Goal: Task Accomplishment & Management: Use online tool/utility

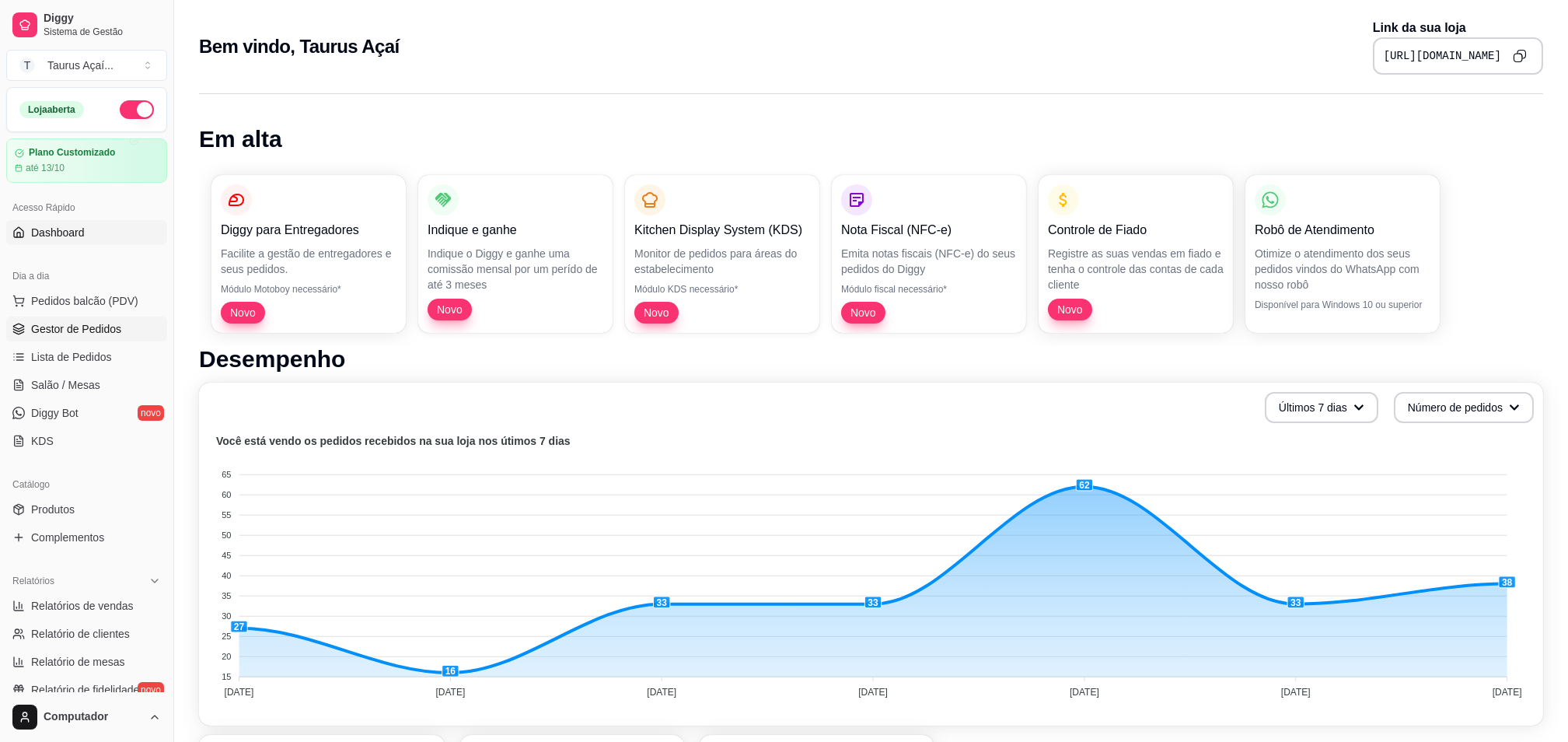
click at [40, 328] on span "Gestor de Pedidos" at bounding box center [76, 329] width 90 height 16
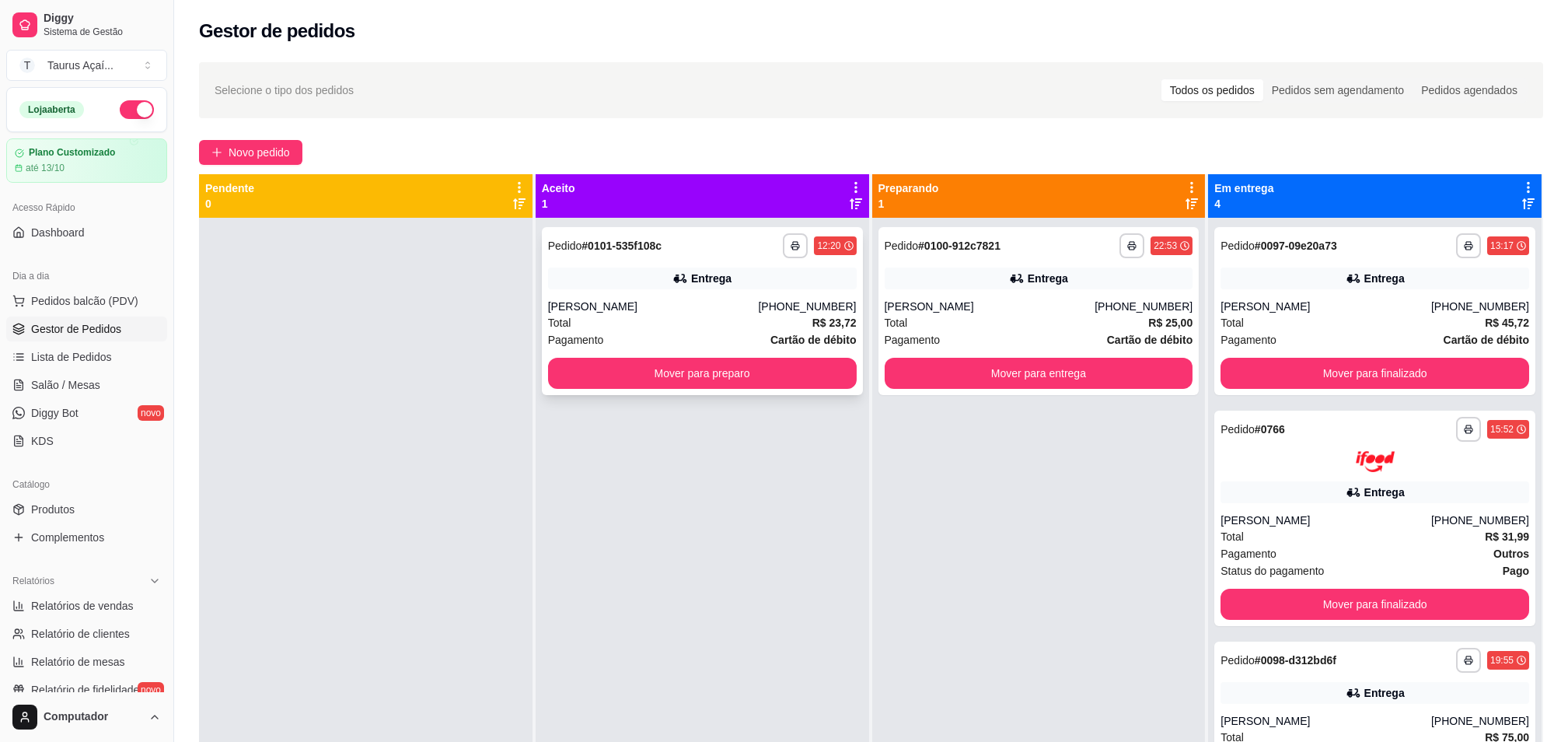
click at [686, 297] on div "**********" at bounding box center [702, 311] width 322 height 168
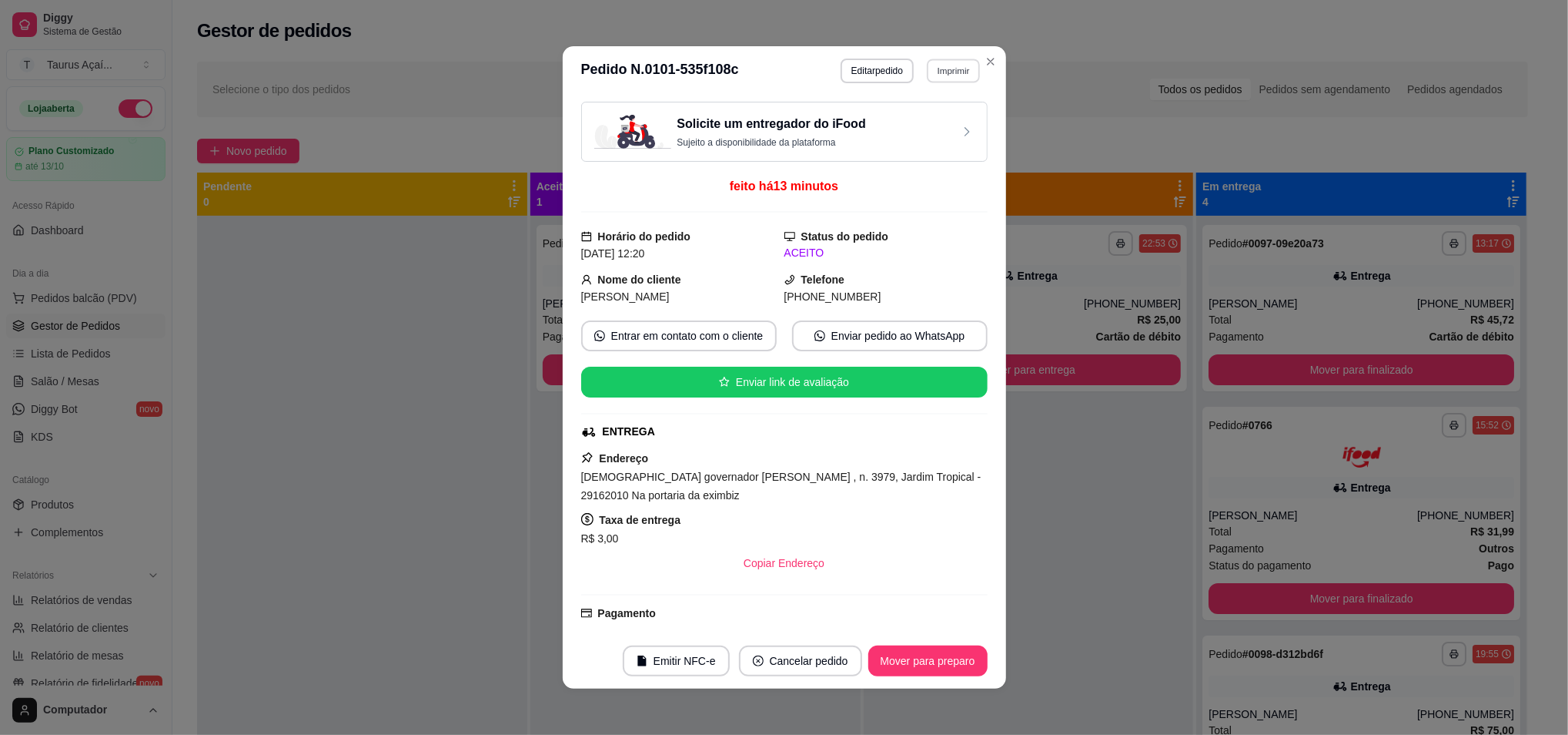
click at [945, 68] on button "Imprimir" at bounding box center [953, 70] width 53 height 24
click at [915, 126] on button "IMPRESSORA" at bounding box center [918, 125] width 107 height 24
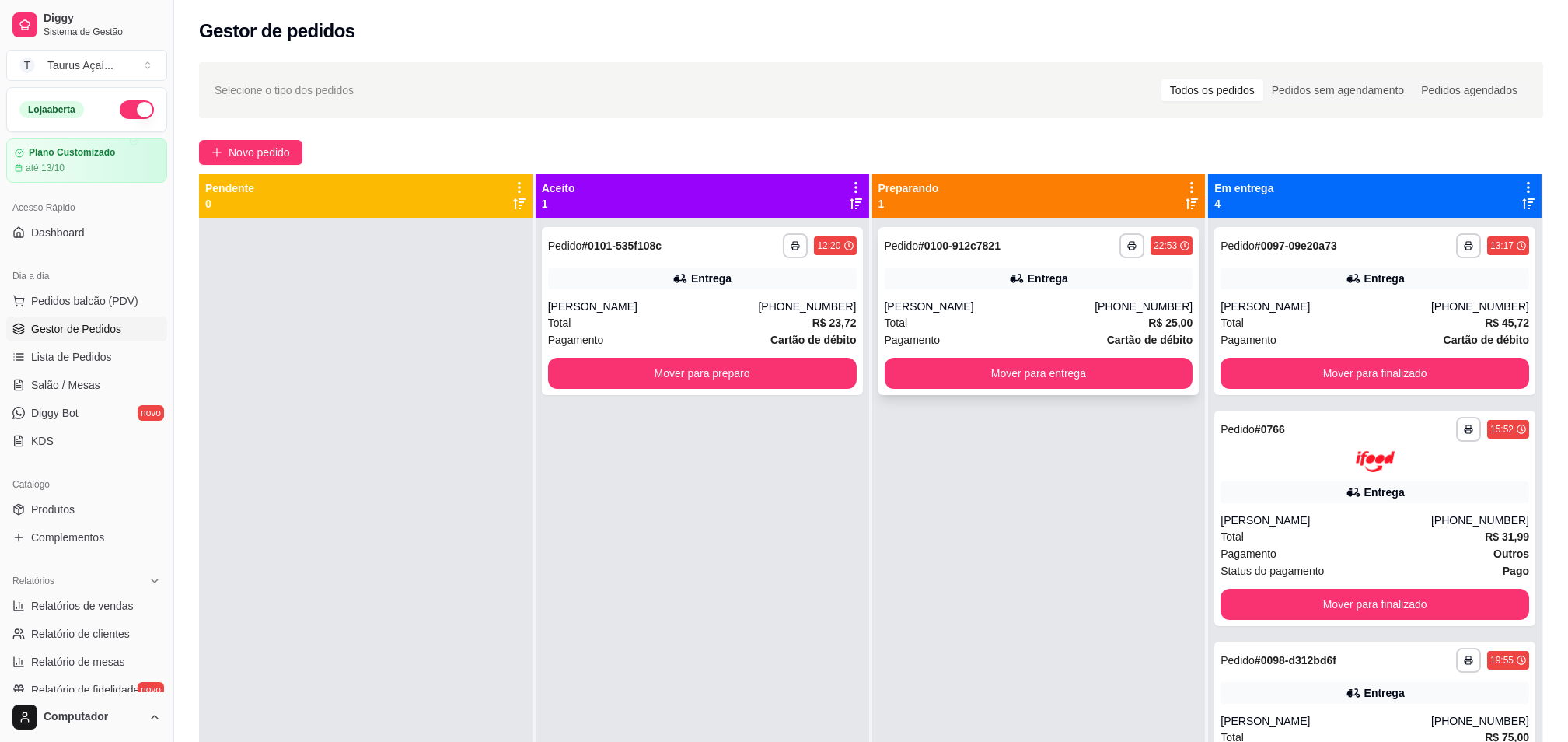
click at [1009, 279] on icon at bounding box center [1017, 279] width 16 height 16
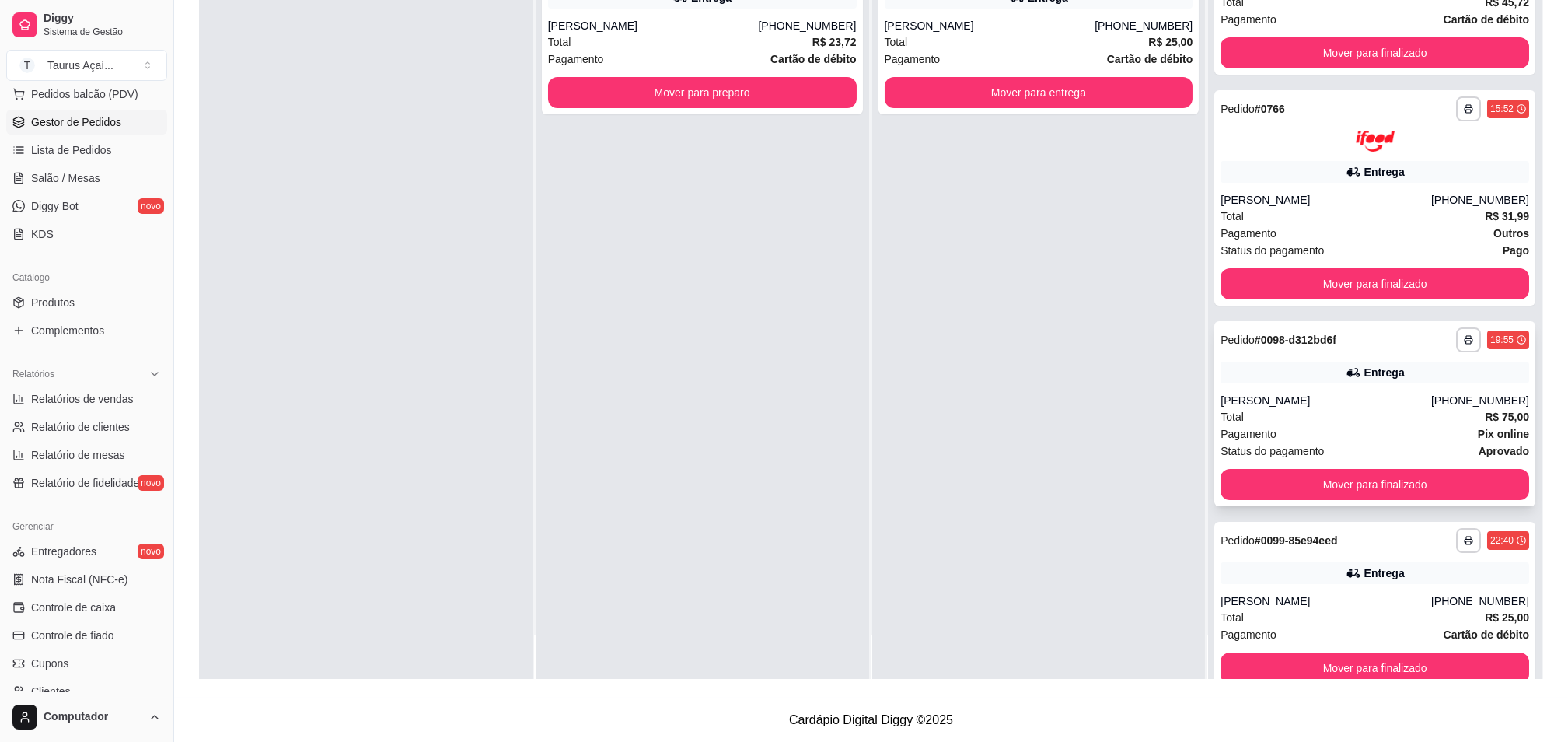
scroll to position [70, 0]
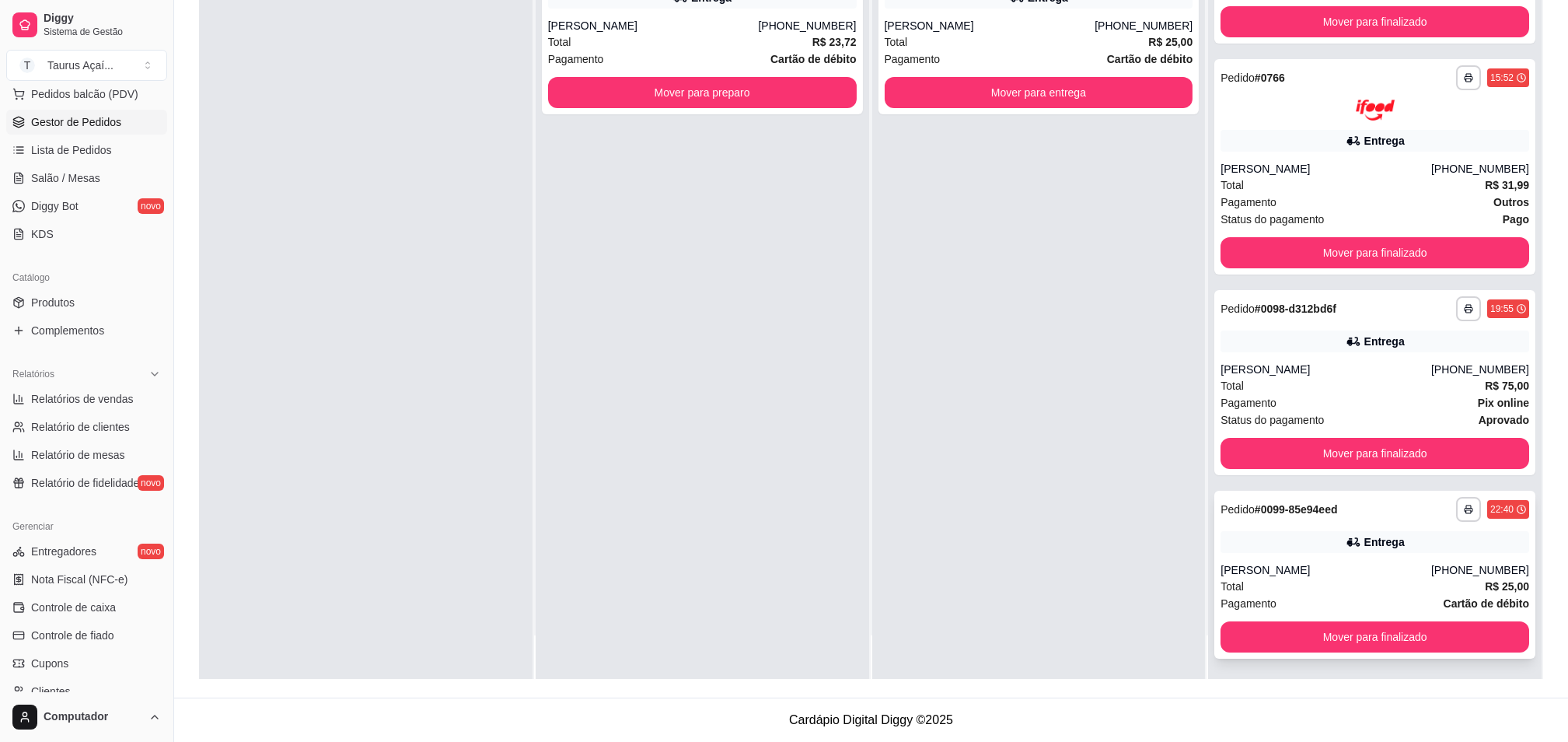
click at [1340, 583] on div "Total R$ 25,00" at bounding box center [1375, 586] width 309 height 17
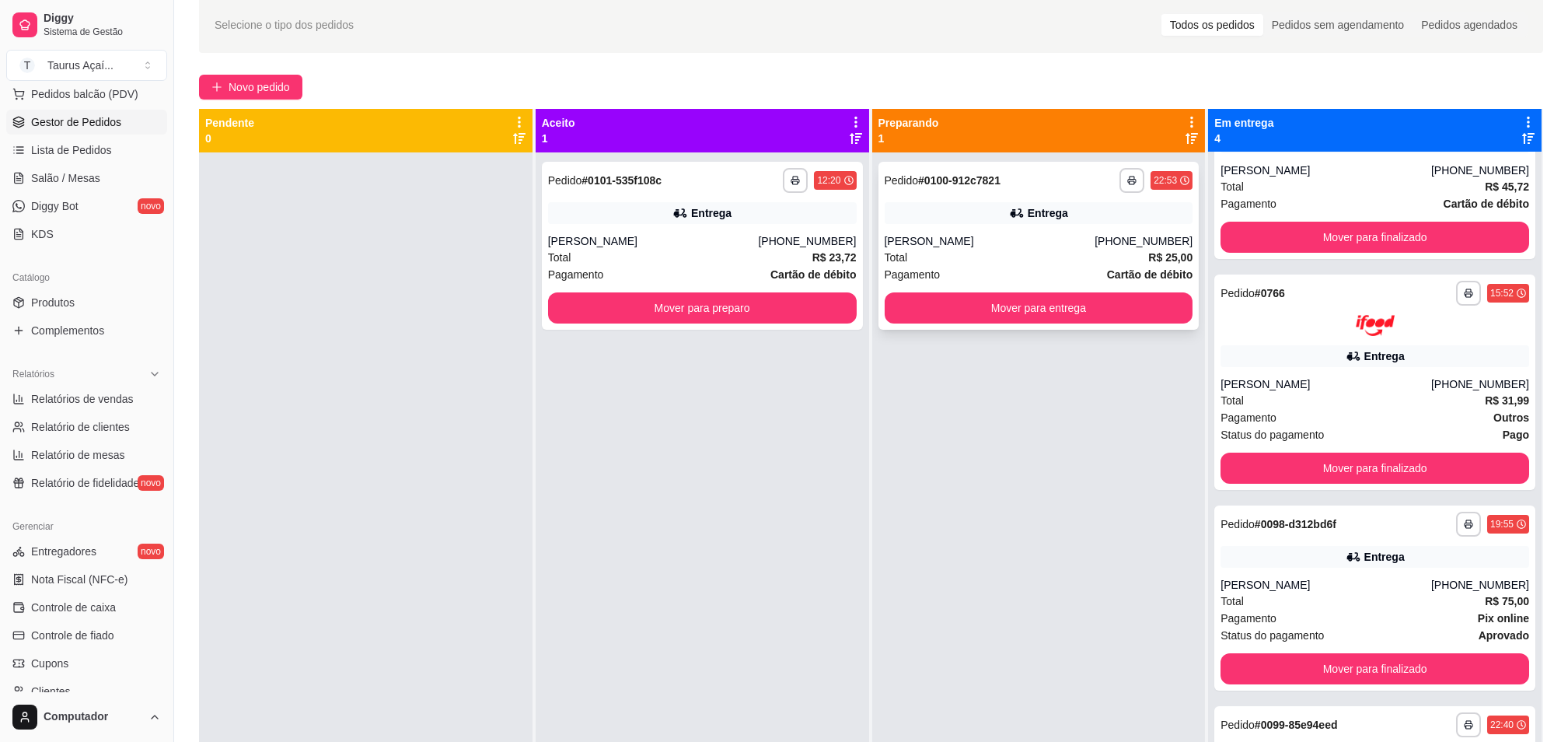
scroll to position [0, 0]
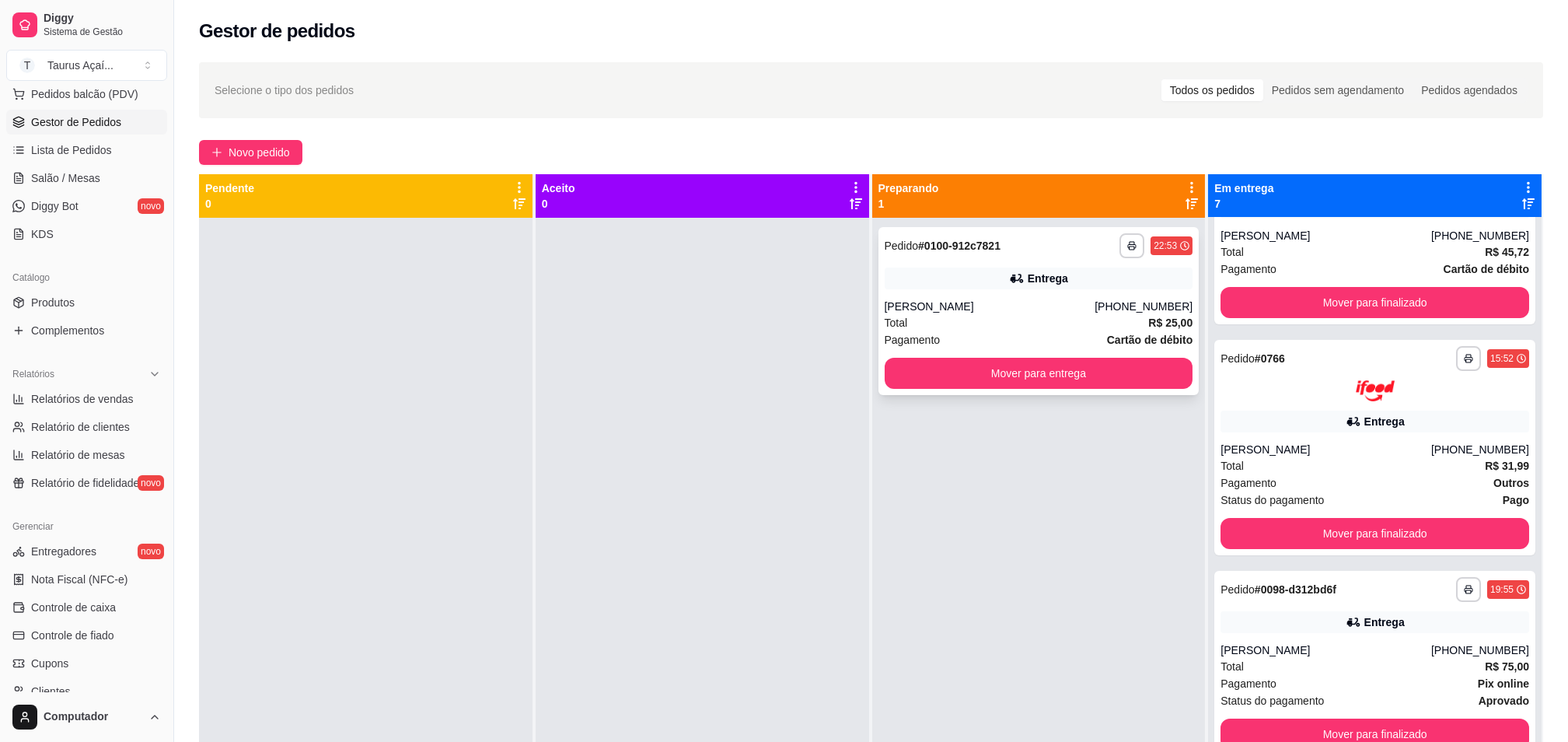
click at [1097, 324] on div "Total R$ 25,00" at bounding box center [1039, 322] width 309 height 17
